Goal: Find contact information: Find contact information

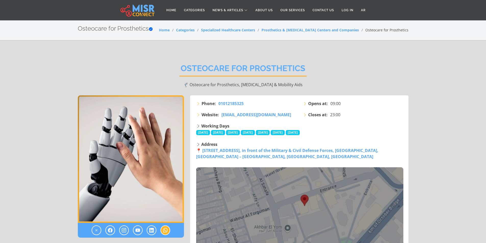
click at [166, 230] on icon at bounding box center [165, 230] width 5 height 6
click at [328, 10] on link "Contact Us" at bounding box center [323, 10] width 29 height 10
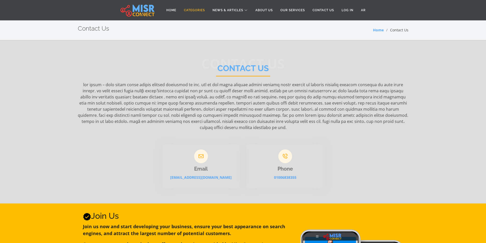
click at [189, 6] on link "Categories" at bounding box center [194, 10] width 29 height 10
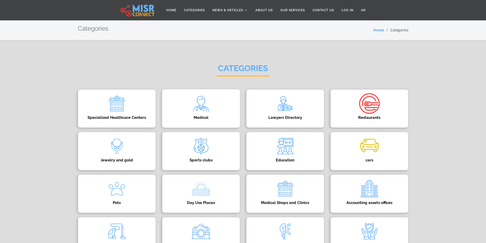
click at [192, 113] on img at bounding box center [201, 103] width 20 height 20
